Goal: Transaction & Acquisition: Purchase product/service

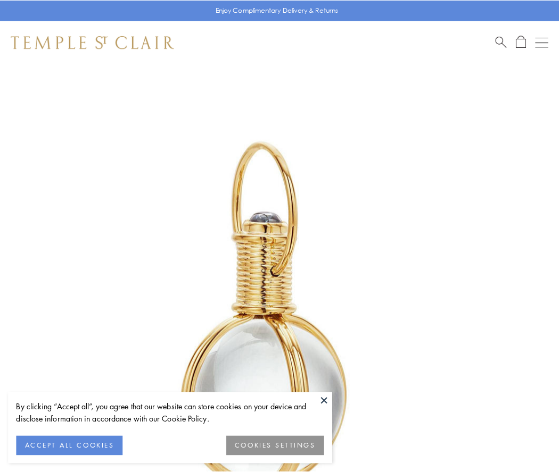
scroll to position [278, 0]
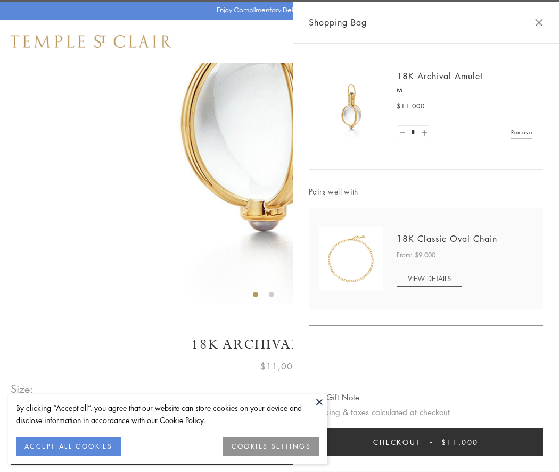
click at [426, 443] on button "Checkout $11,000" at bounding box center [426, 443] width 234 height 28
